Goal: Navigation & Orientation: Find specific page/section

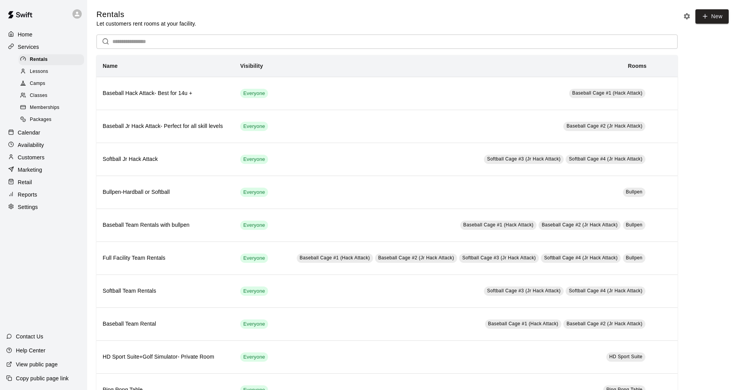
click at [39, 136] on p "Calendar" at bounding box center [29, 133] width 22 height 8
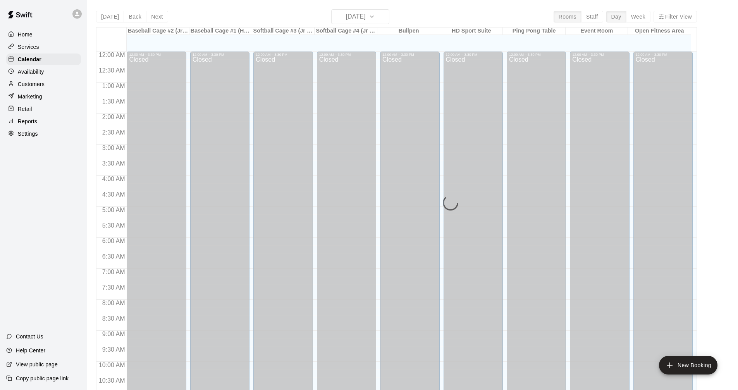
scroll to position [373, 0]
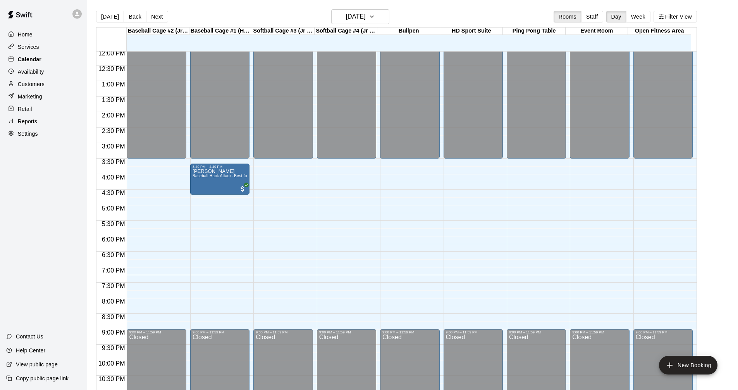
drag, startPoint x: 28, startPoint y: 43, endPoint x: 35, endPoint y: 55, distance: 14.6
click at [28, 43] on div "Services" at bounding box center [43, 47] width 75 height 12
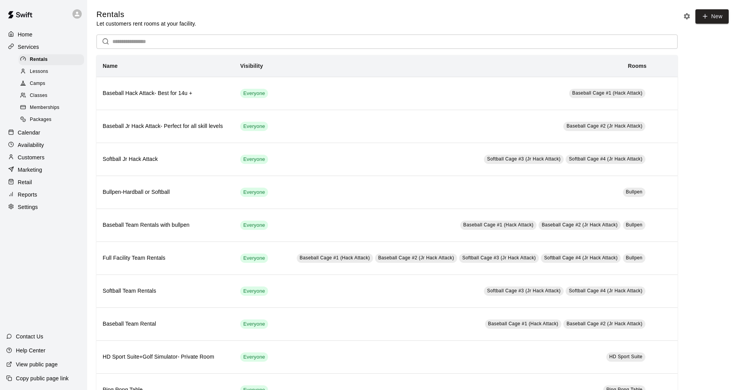
click at [61, 134] on div "Calendar" at bounding box center [43, 133] width 75 height 12
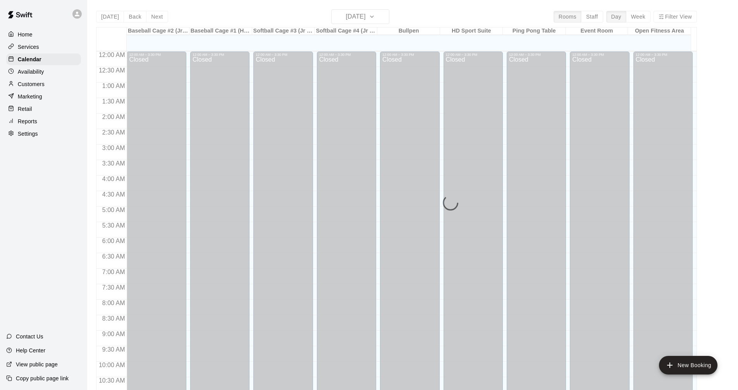
scroll to position [373, 0]
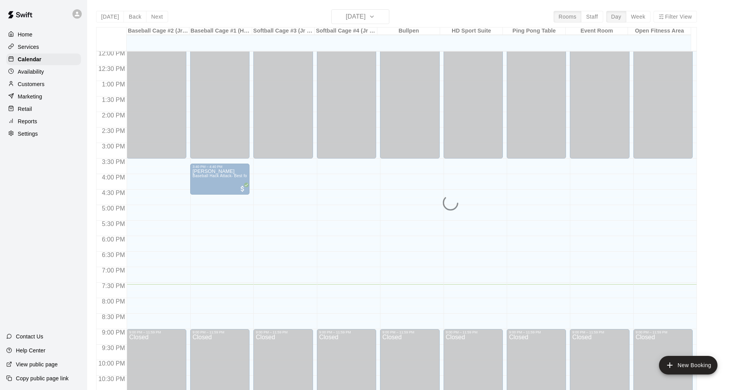
drag, startPoint x: 57, startPoint y: 48, endPoint x: 33, endPoint y: 53, distance: 24.2
click at [56, 47] on div "Services" at bounding box center [43, 47] width 75 height 12
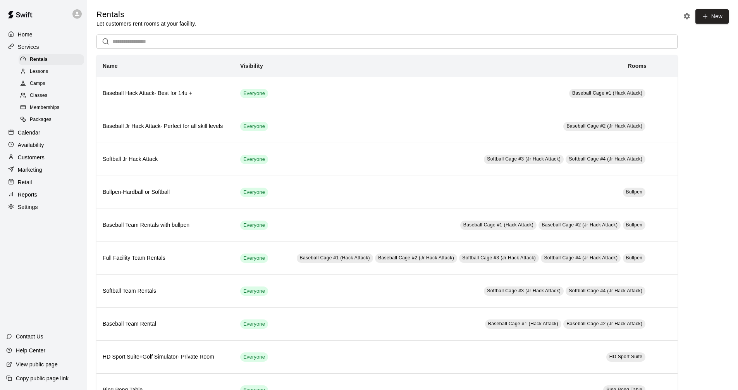
click at [43, 136] on div "Calendar" at bounding box center [43, 133] width 75 height 12
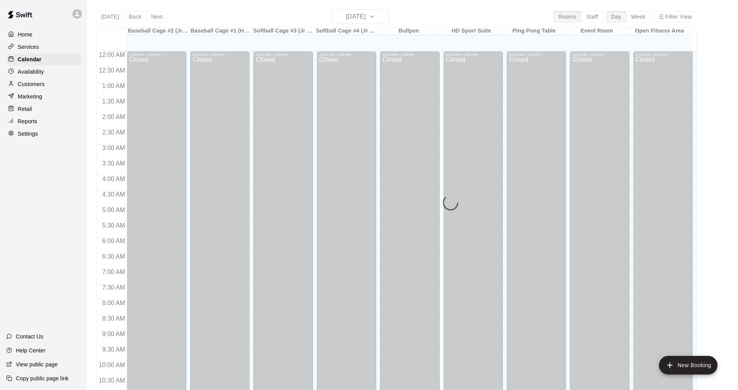
scroll to position [373, 0]
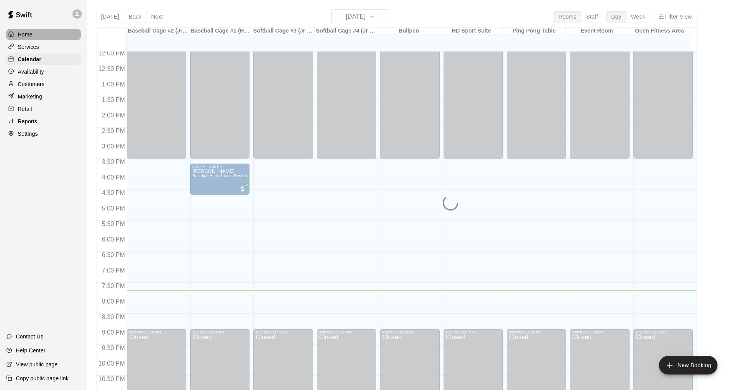
click at [65, 37] on div "Home" at bounding box center [43, 35] width 75 height 12
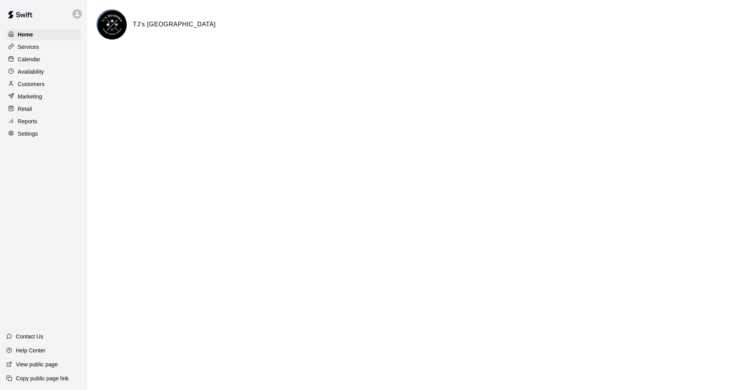
click at [62, 63] on div "Calendar" at bounding box center [43, 59] width 75 height 12
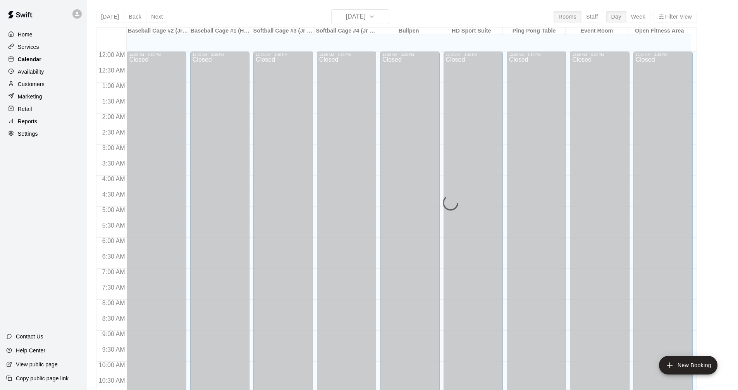
scroll to position [373, 0]
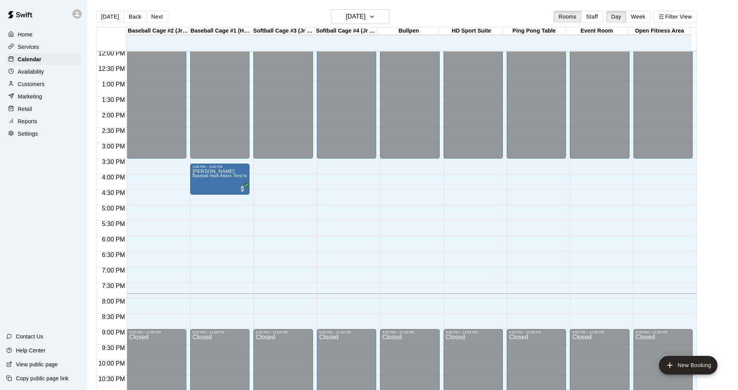
click at [27, 42] on div "Services" at bounding box center [43, 47] width 75 height 12
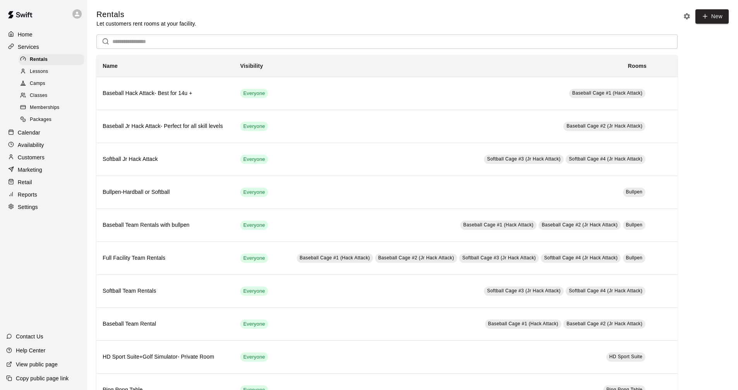
click at [56, 135] on div "Calendar" at bounding box center [43, 133] width 75 height 12
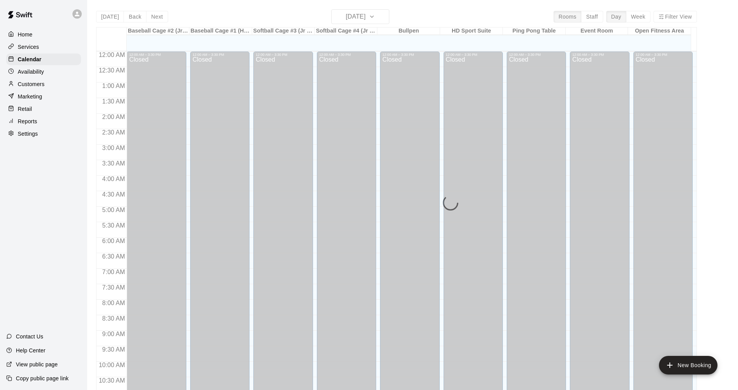
scroll to position [373, 0]
